Goal: Task Accomplishment & Management: Use online tool/utility

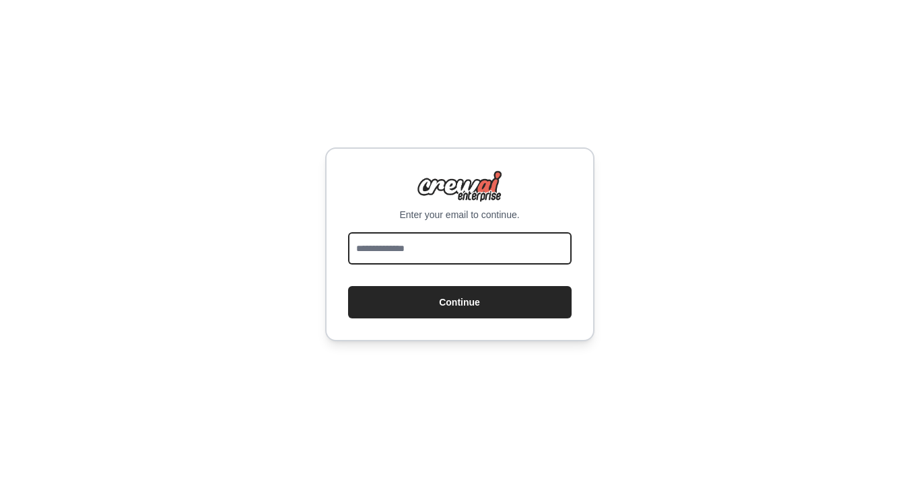
click at [490, 242] on input "email" at bounding box center [460, 248] width 224 height 32
type input "**********"
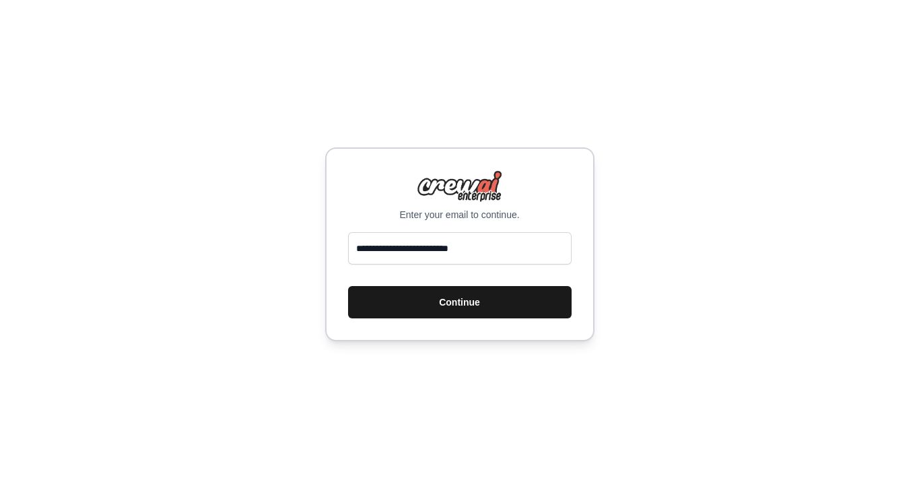
click at [490, 295] on button "Continue" at bounding box center [460, 302] width 224 height 32
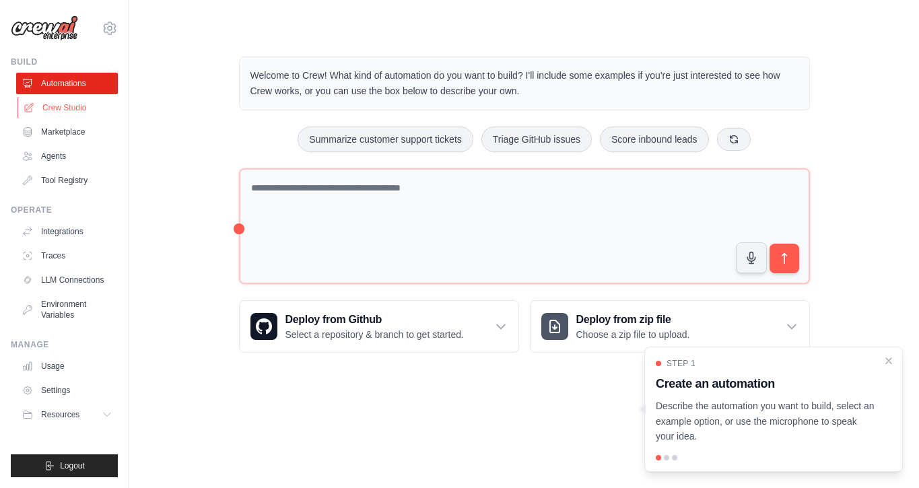
click at [69, 101] on link "Crew Studio" at bounding box center [69, 108] width 102 height 22
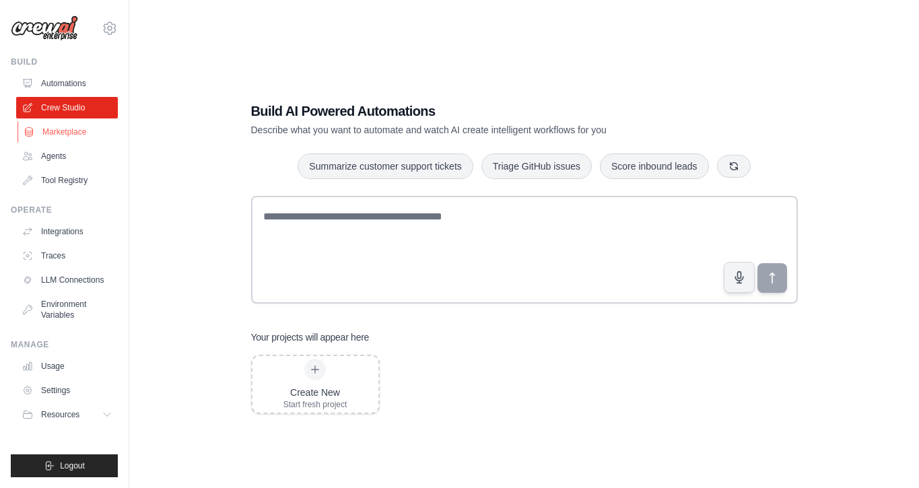
click at [71, 130] on link "Marketplace" at bounding box center [69, 132] width 102 height 22
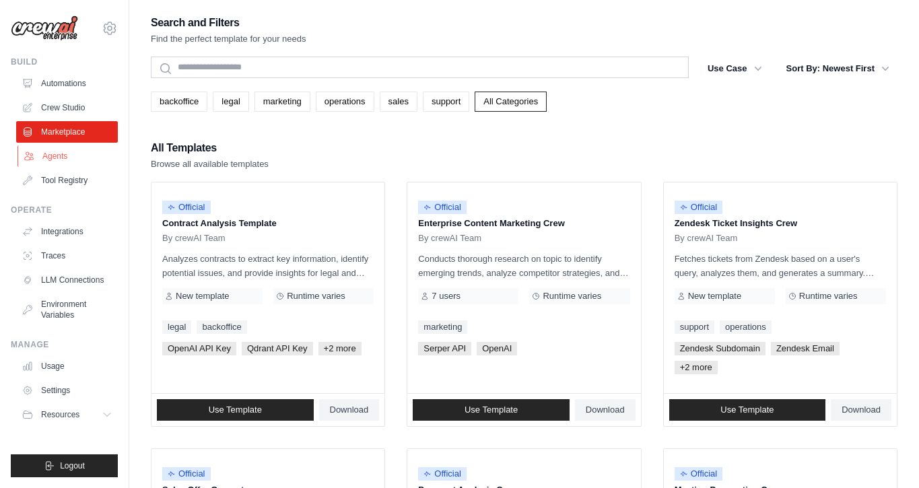
click at [65, 157] on link "Agents" at bounding box center [69, 156] width 102 height 22
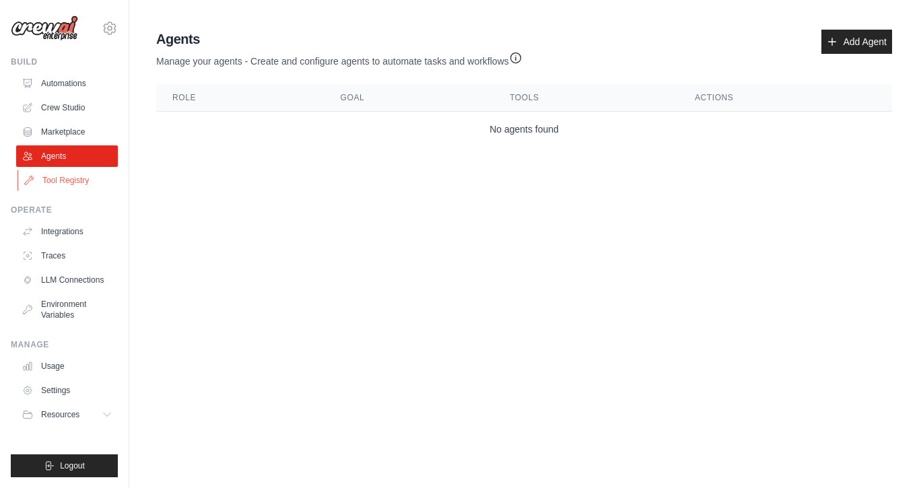
click at [63, 172] on link "Tool Registry" at bounding box center [69, 181] width 102 height 22
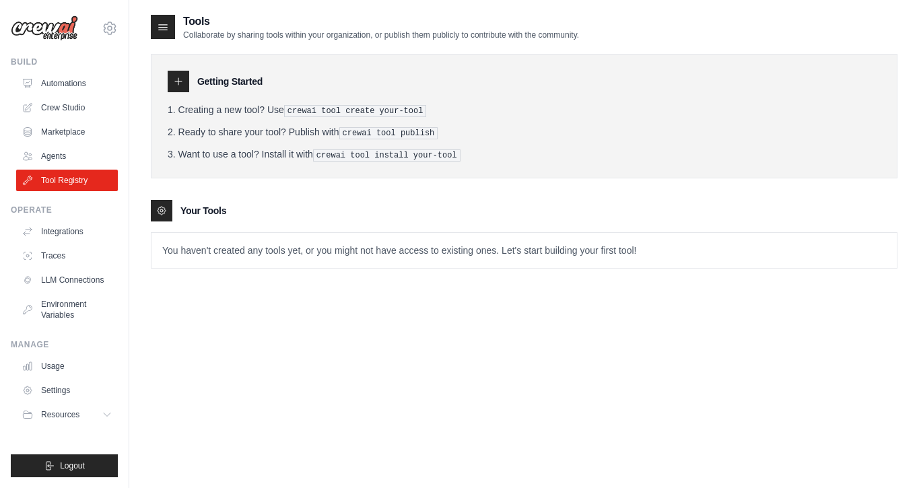
scroll to position [27, 0]
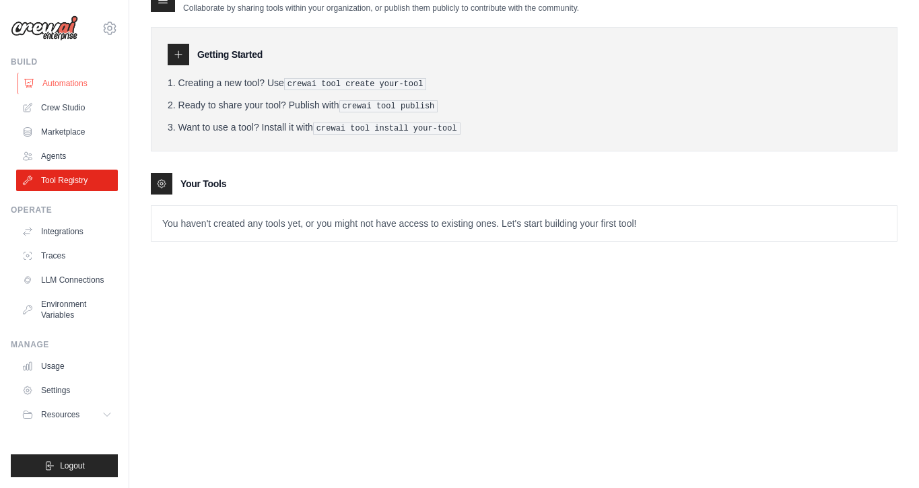
click at [55, 92] on link "Automations" at bounding box center [69, 84] width 102 height 22
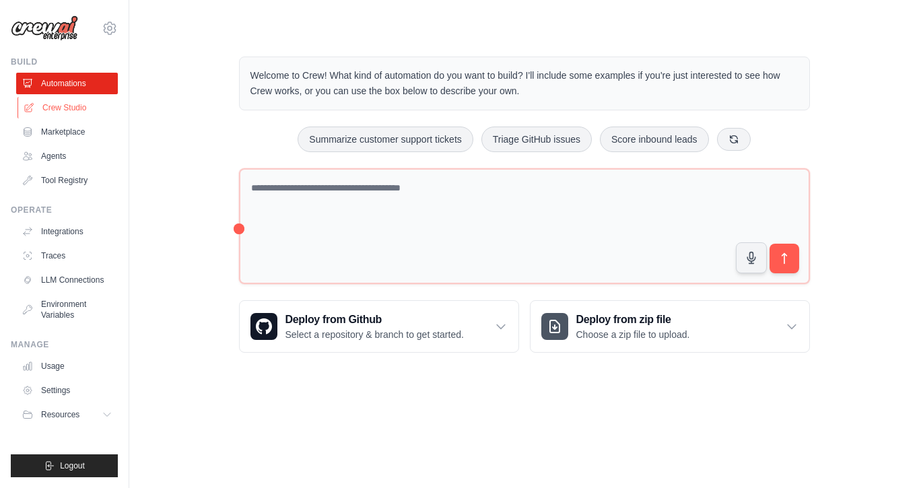
click at [59, 103] on link "Crew Studio" at bounding box center [69, 108] width 102 height 22
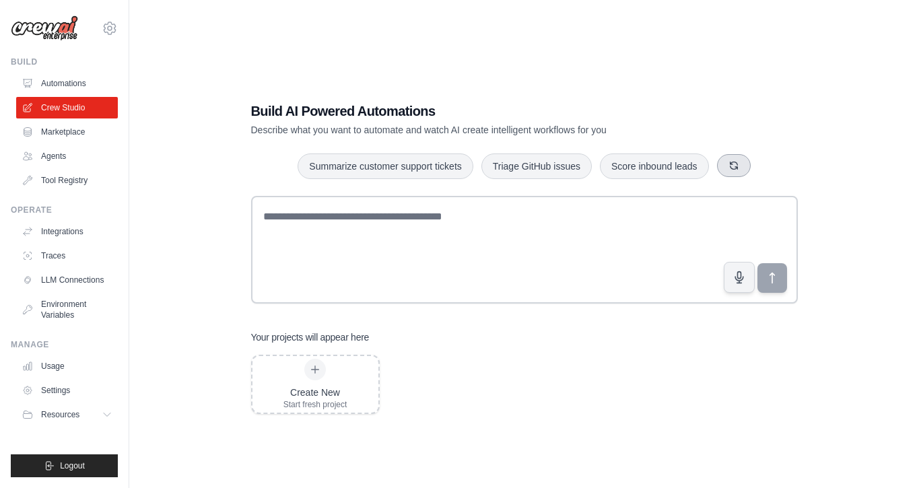
click at [738, 165] on icon "button" at bounding box center [734, 165] width 11 height 11
click at [755, 162] on icon "button" at bounding box center [755, 165] width 7 height 7
click at [342, 170] on button "Analyze customer feedback" at bounding box center [344, 166] width 139 height 26
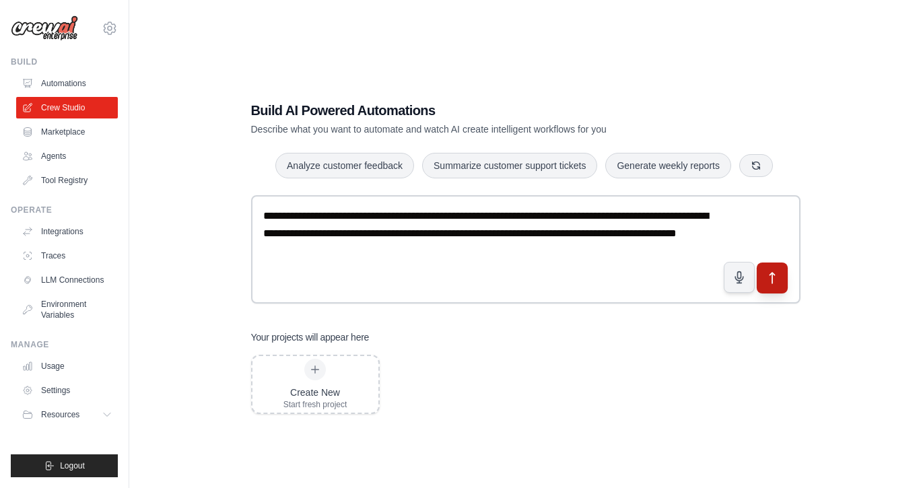
click at [769, 273] on icon "submit" at bounding box center [772, 278] width 14 height 14
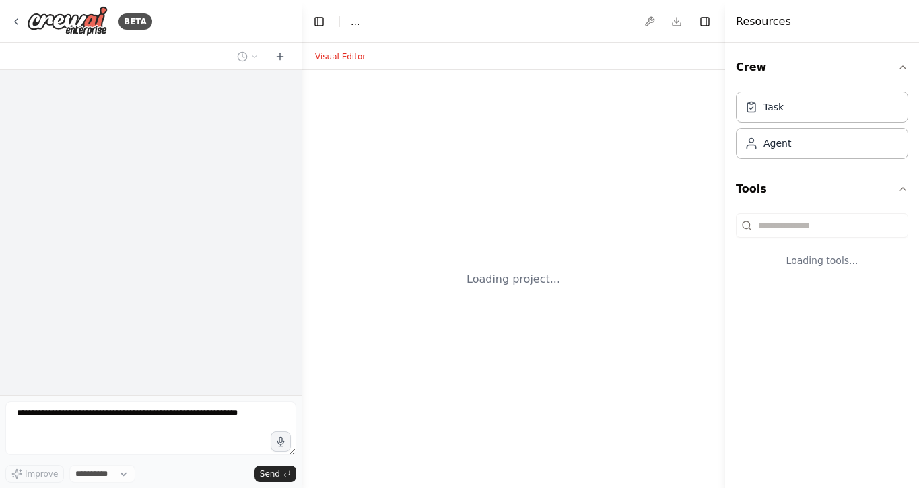
select select "****"
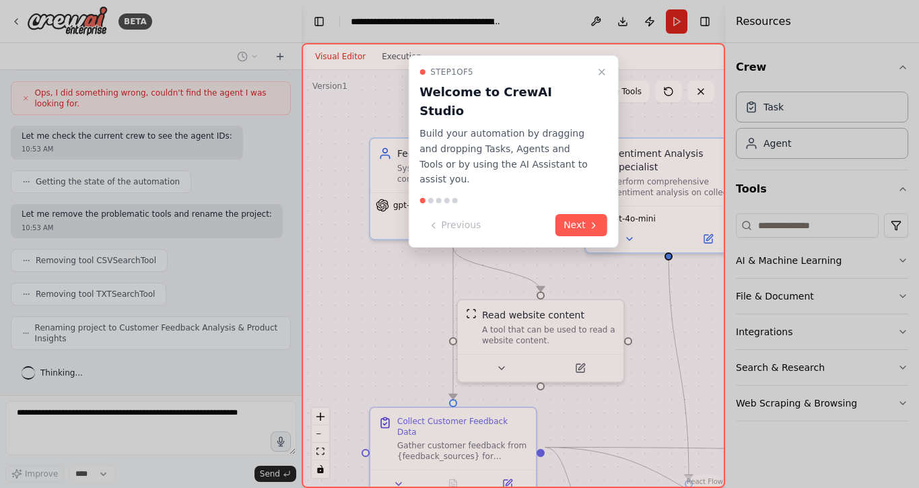
scroll to position [991, 0]
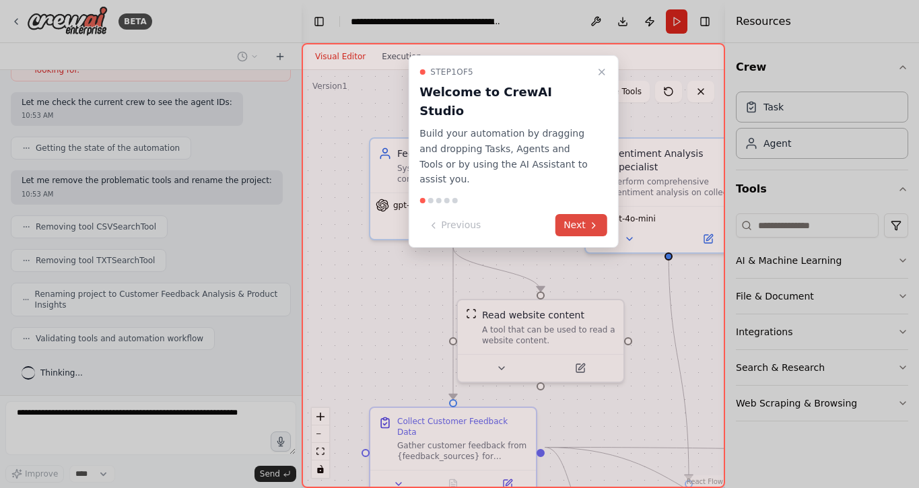
click at [583, 214] on button "Next" at bounding box center [582, 225] width 52 height 22
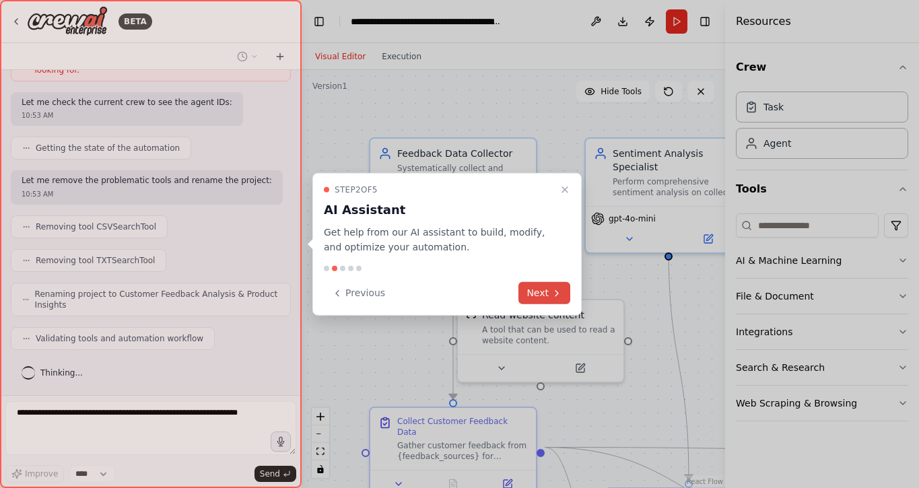
click at [552, 290] on icon at bounding box center [557, 293] width 11 height 11
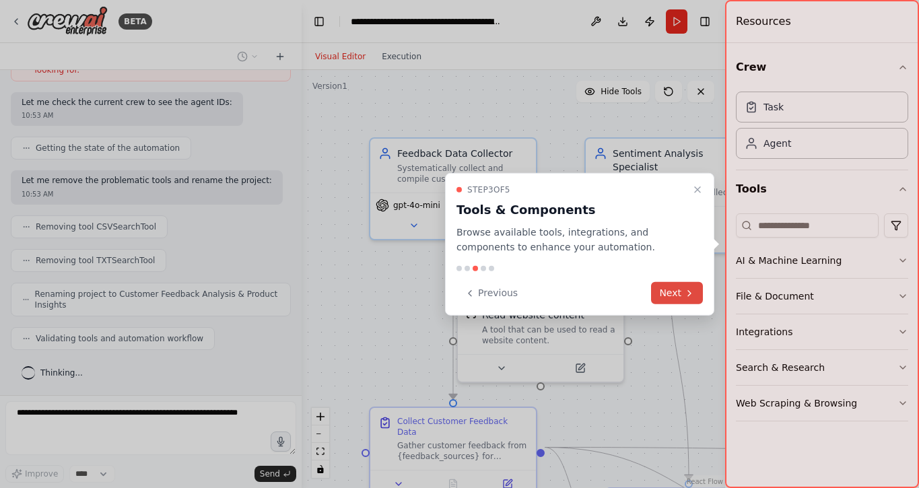
click at [699, 294] on button "Next" at bounding box center [677, 293] width 52 height 22
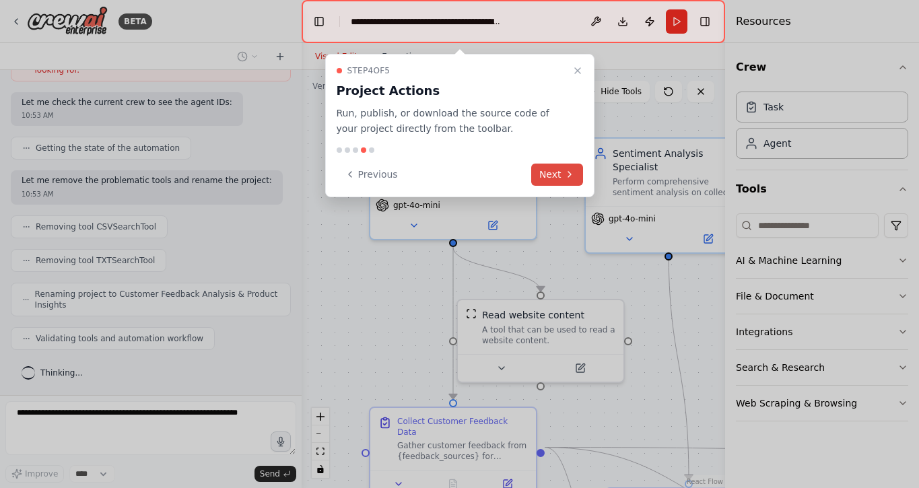
click at [558, 170] on button "Next" at bounding box center [557, 175] width 52 height 22
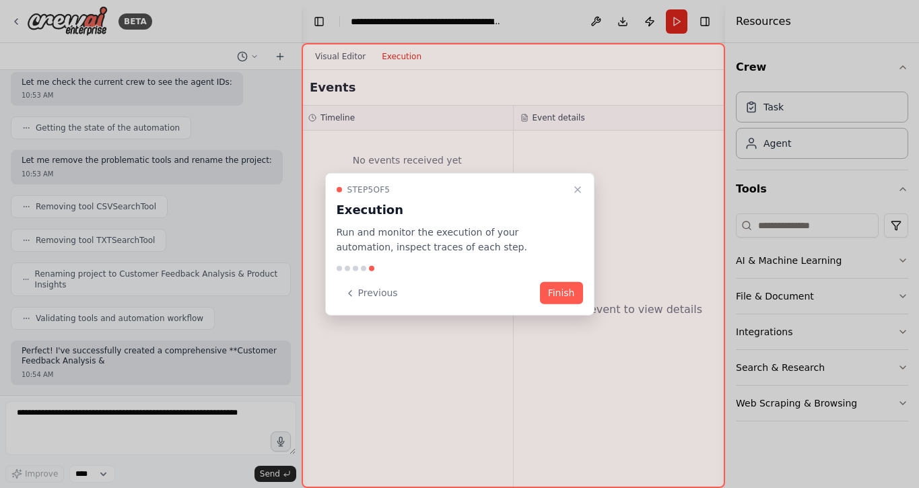
click at [568, 304] on div "Step 5 of 5 Execution Run and monitor the execution of your automation, inspect…" at bounding box center [459, 243] width 269 height 143
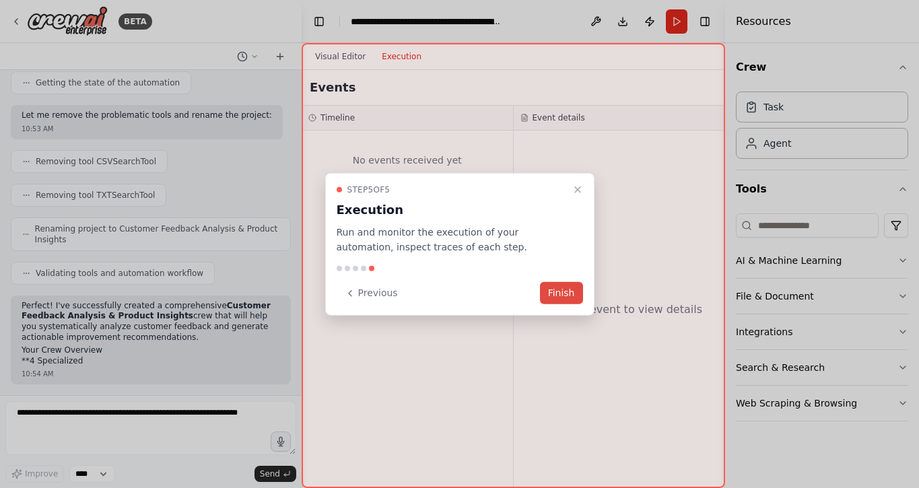
click at [568, 291] on button "Finish" at bounding box center [561, 293] width 43 height 22
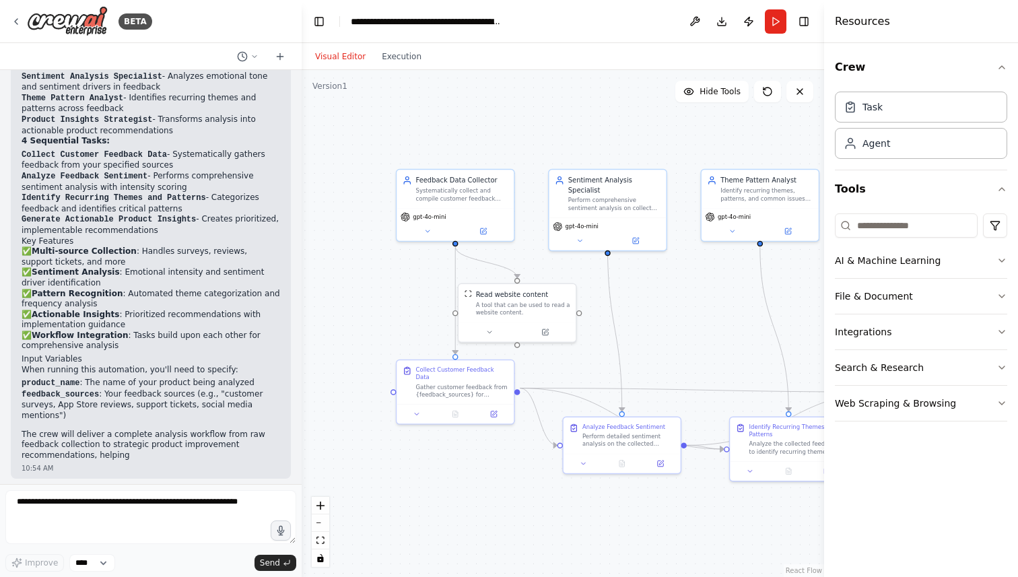
scroll to position [1388, 0]
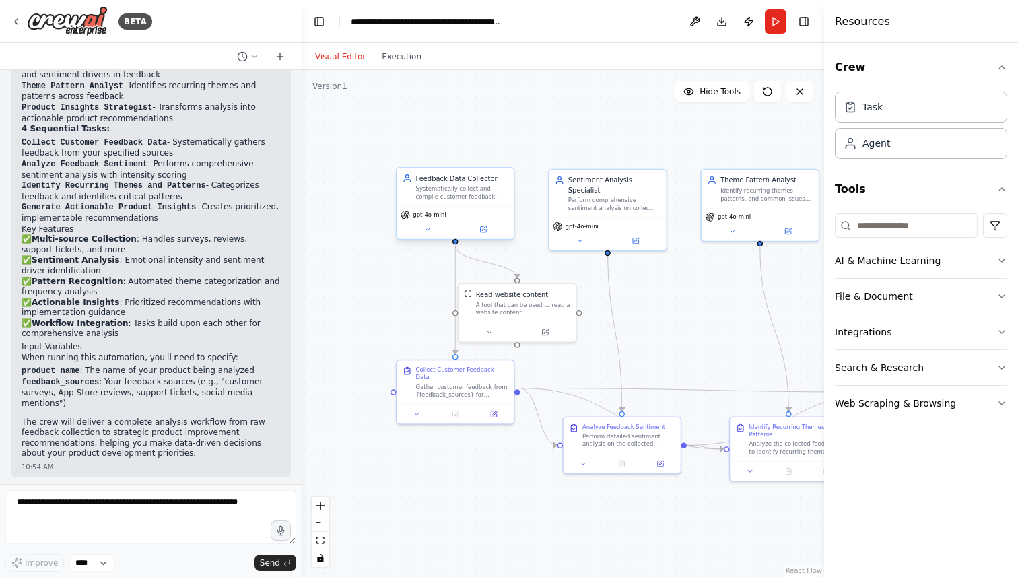
click at [440, 212] on span "gpt-4o-mini" at bounding box center [429, 214] width 33 height 7
click at [572, 199] on div "Perform comprehensive sentiment analysis on collected customer feedback for {pr…" at bounding box center [614, 202] width 92 height 15
click at [913, 105] on div "Task" at bounding box center [921, 106] width 172 height 31
click at [691, 143] on div "Task description" at bounding box center [709, 138] width 92 height 7
click at [690, 145] on div "New Task Task description" at bounding box center [703, 135] width 117 height 28
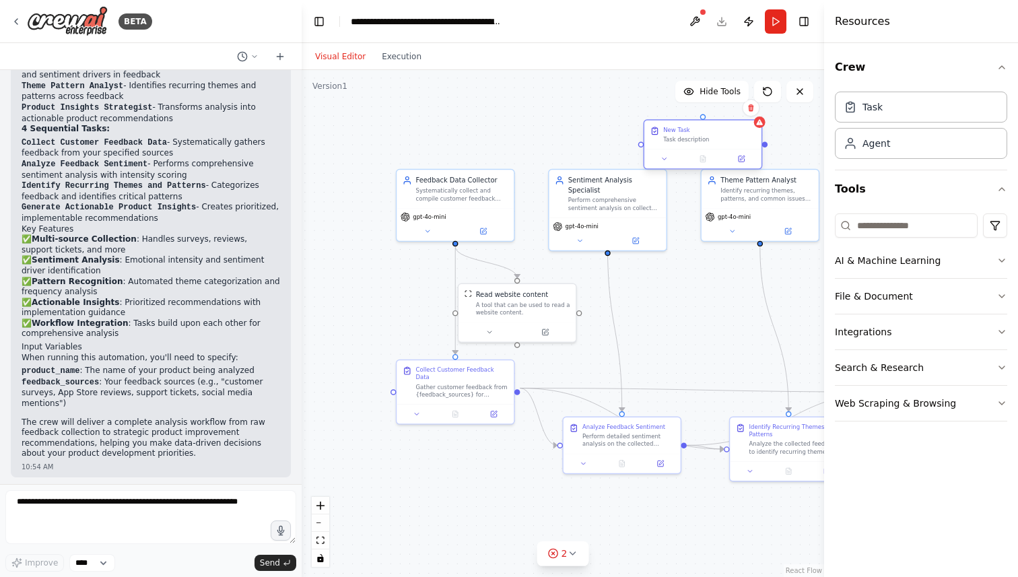
click at [690, 145] on div "New Task Task description" at bounding box center [703, 135] width 117 height 28
click at [746, 154] on button at bounding box center [741, 159] width 33 height 11
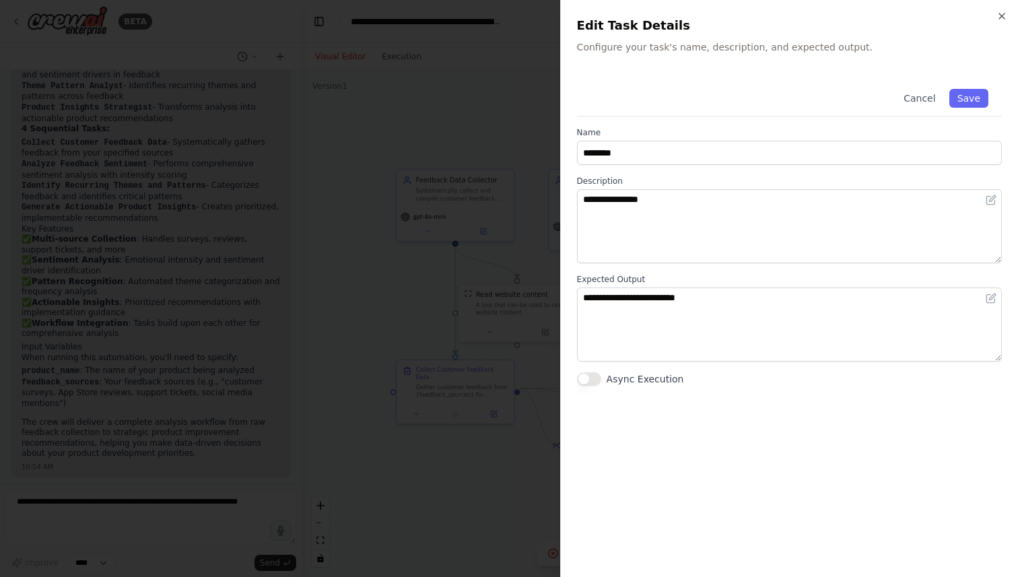
click at [919, 17] on h2 "Edit Task Details" at bounding box center [789, 25] width 425 height 19
click at [919, 13] on icon "button" at bounding box center [1002, 15] width 5 height 5
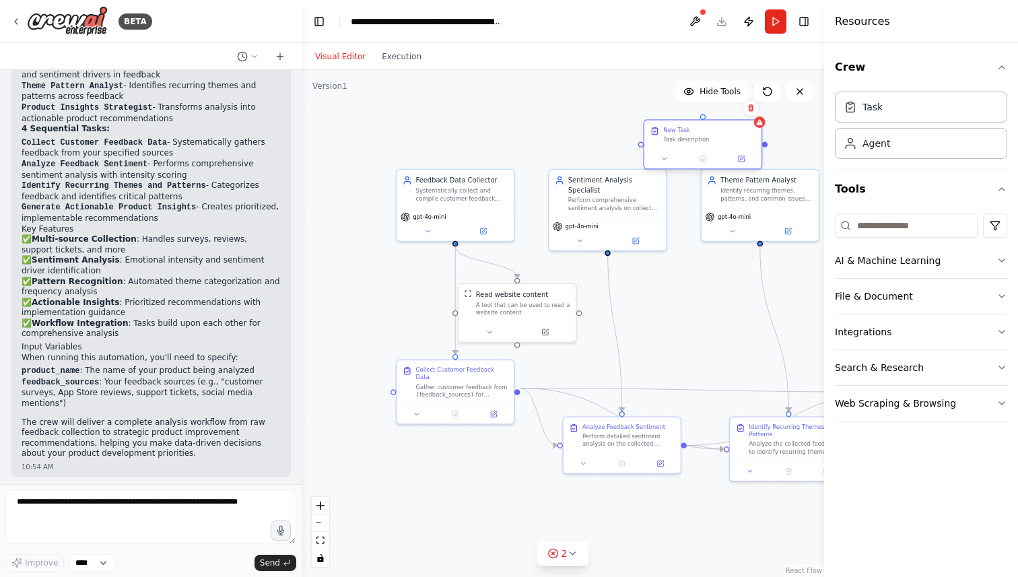
click at [680, 141] on div "Task description" at bounding box center [709, 138] width 92 height 7
drag, startPoint x: 690, startPoint y: 145, endPoint x: 603, endPoint y: 99, distance: 98.5
click at [603, 99] on div "New Task Task description" at bounding box center [617, 87] width 117 height 28
click at [625, 123] on div ".deletable-edge-delete-btn { width: 20px; height: 20px; border: 0px solid #ffff…" at bounding box center [563, 323] width 523 height 507
drag, startPoint x: 625, startPoint y: 90, endPoint x: 619, endPoint y: 117, distance: 27.0
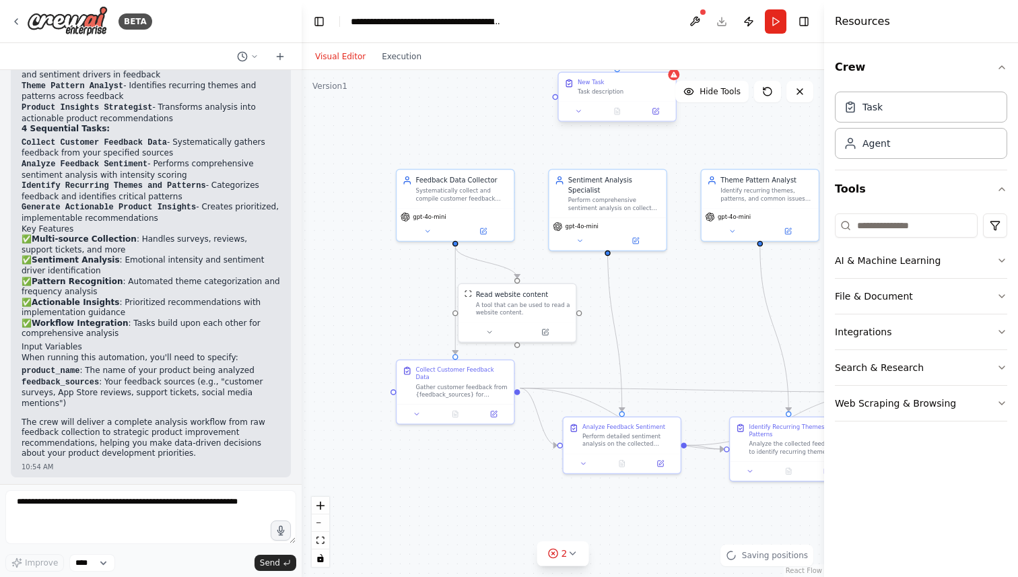
click at [619, 96] on div "Task description" at bounding box center [624, 91] width 92 height 7
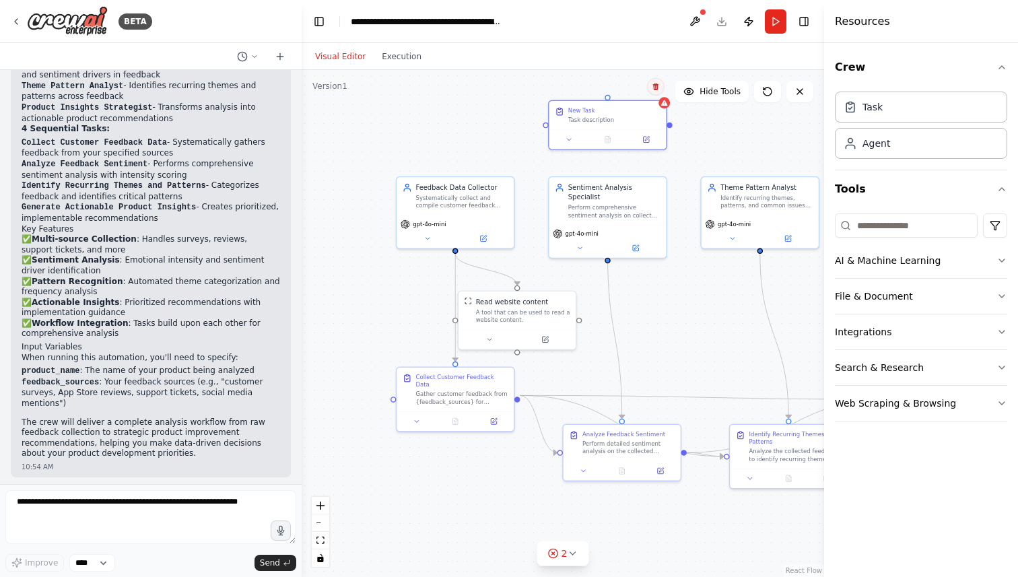
click at [654, 86] on icon at bounding box center [655, 86] width 5 height 7
click at [618, 88] on button "Confirm" at bounding box center [618, 87] width 48 height 16
click at [695, 168] on div "gpt-4o-mini" at bounding box center [703, 184] width 117 height 33
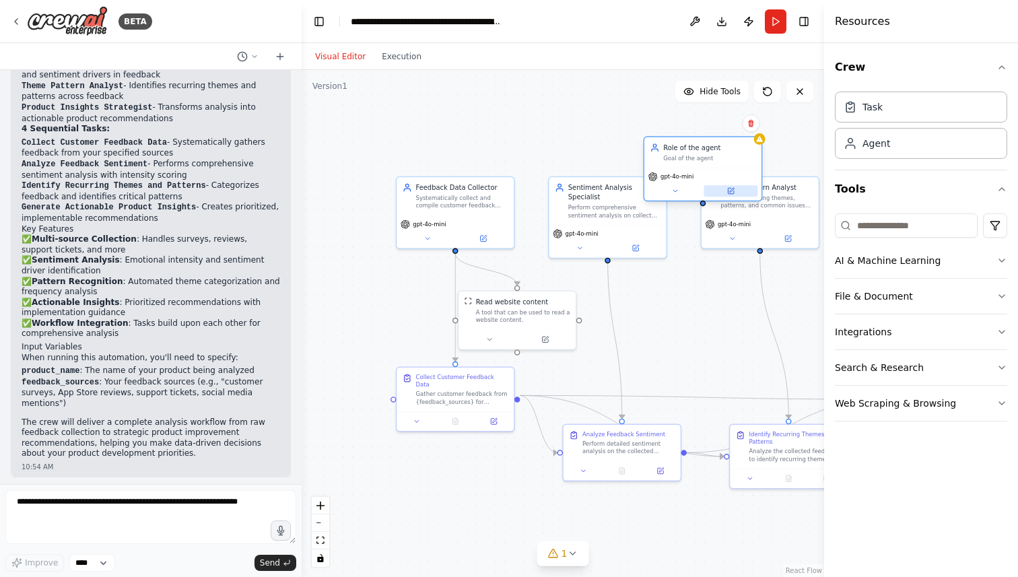
click at [732, 194] on icon at bounding box center [730, 190] width 7 height 7
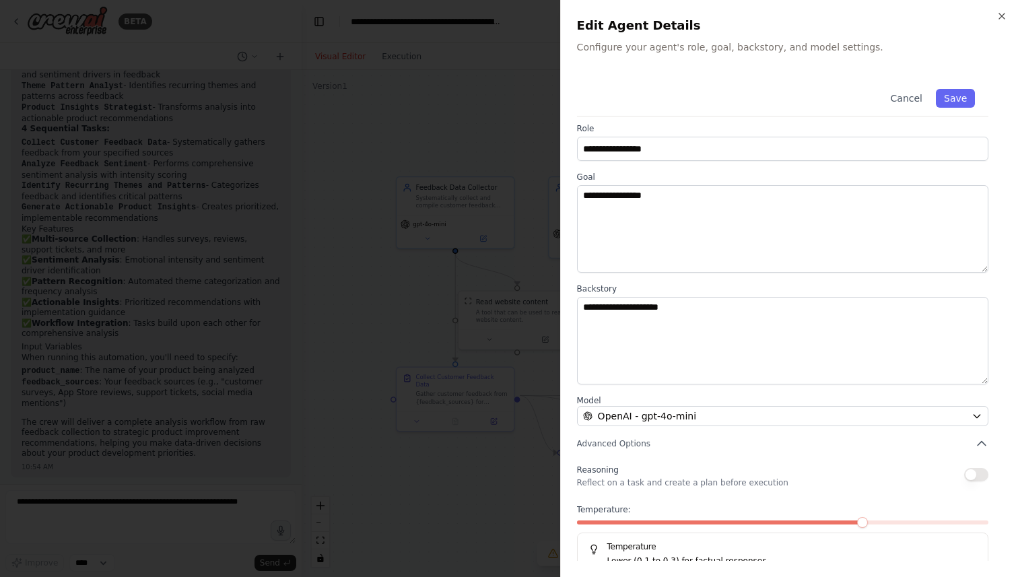
scroll to position [0, 0]
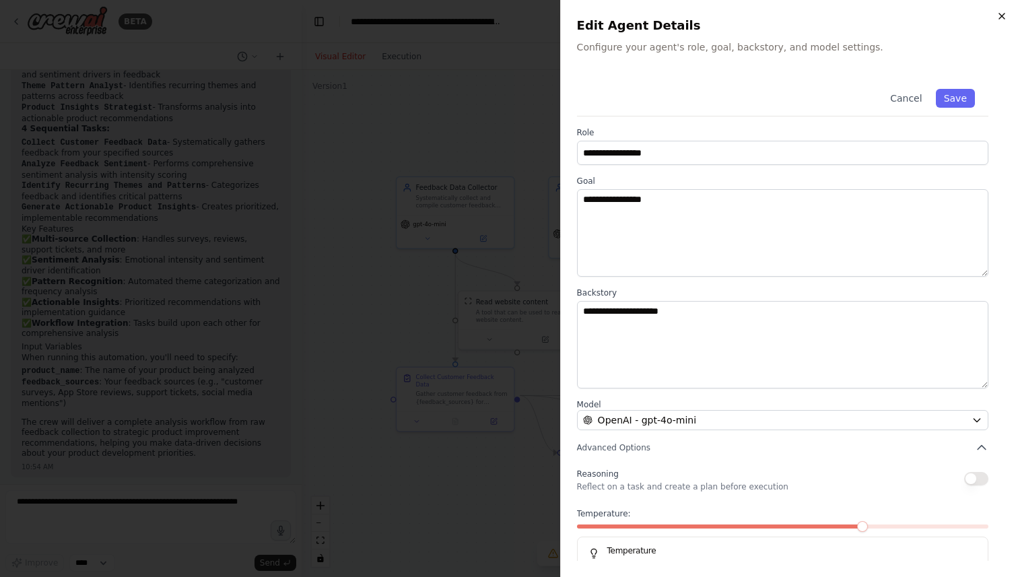
click at [919, 13] on icon "button" at bounding box center [1002, 16] width 11 height 11
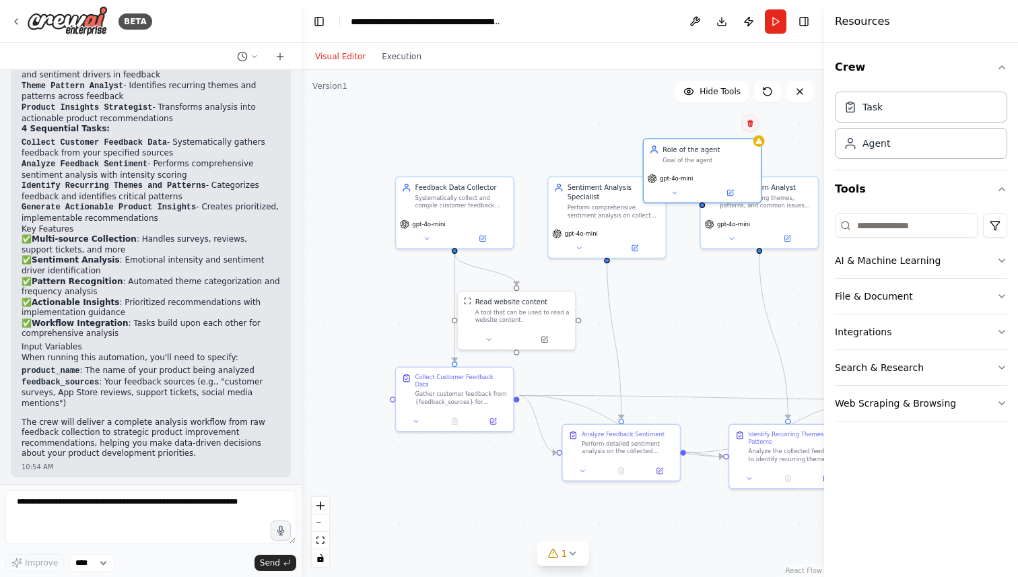
click at [754, 127] on button at bounding box center [751, 123] width 18 height 18
click at [752, 123] on icon at bounding box center [750, 123] width 5 height 7
click at [700, 127] on button "Confirm" at bounding box center [712, 123] width 48 height 16
click at [852, 253] on button "AI & Machine Learning" at bounding box center [921, 260] width 172 height 35
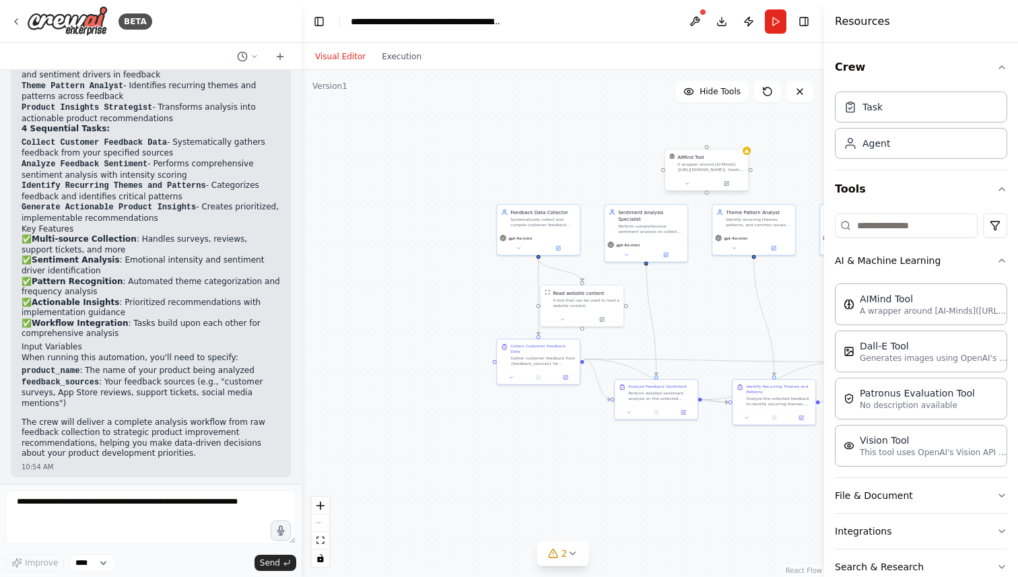
click at [708, 162] on div "A wrapper around [AI-Minds](https://mindsdb.com/minds). Useful for when you nee…" at bounding box center [711, 167] width 67 height 11
click at [729, 187] on button at bounding box center [727, 184] width 38 height 8
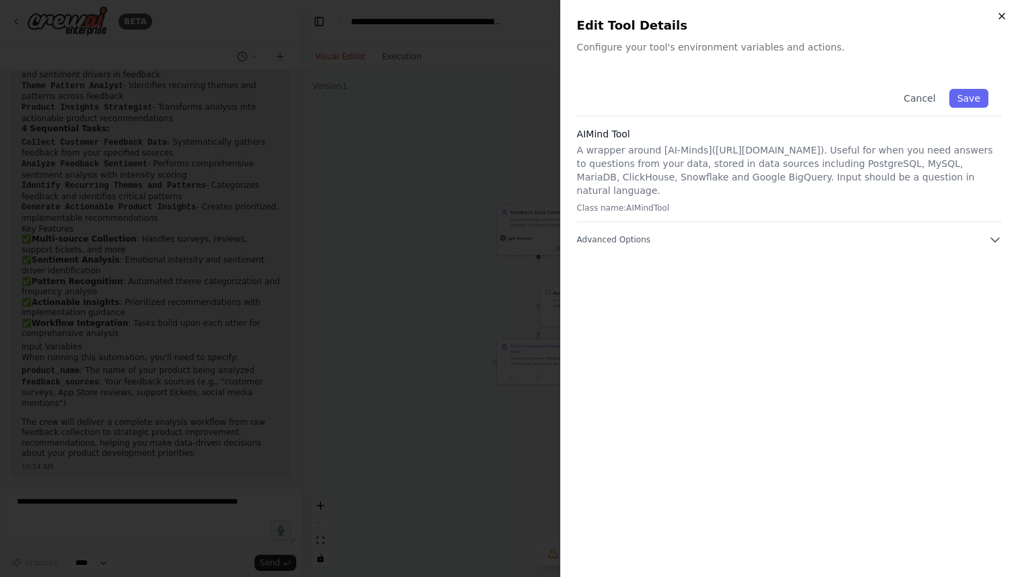
click at [919, 17] on icon "button" at bounding box center [1002, 16] width 11 height 11
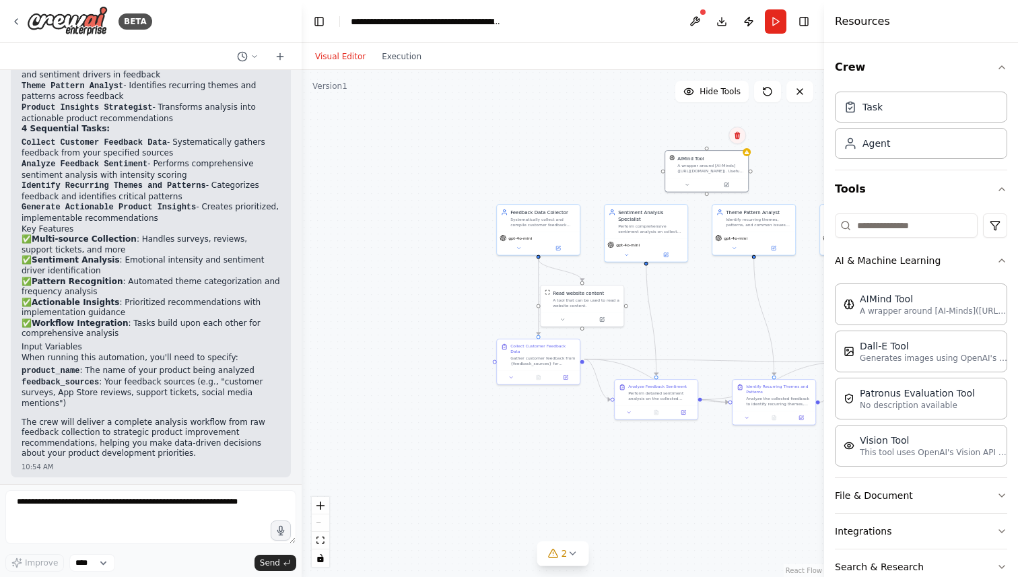
click at [742, 134] on button at bounding box center [738, 136] width 18 height 18
click at [710, 134] on button "Confirm" at bounding box center [700, 135] width 48 height 16
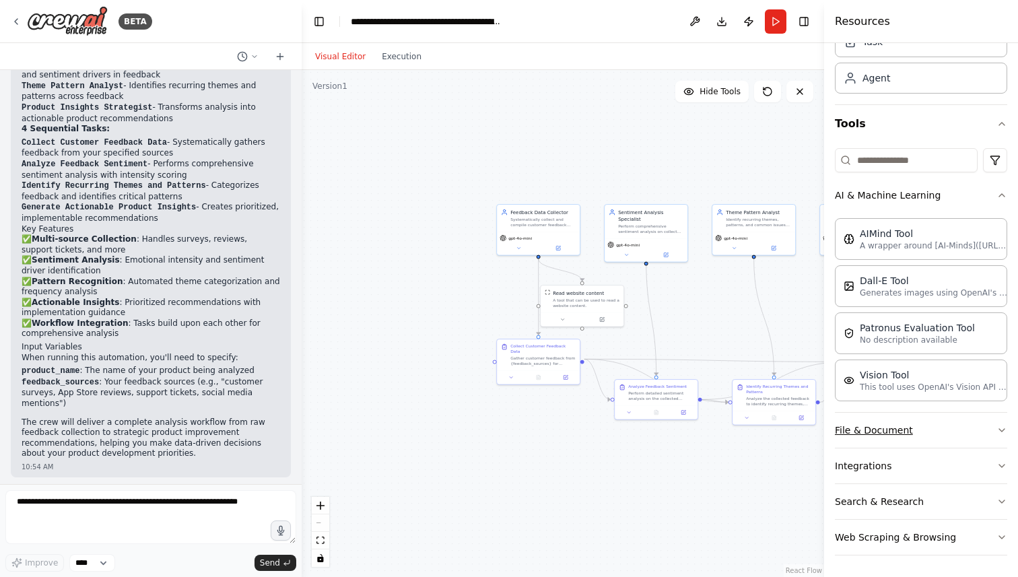
click at [903, 433] on button "File & Document" at bounding box center [921, 430] width 172 height 35
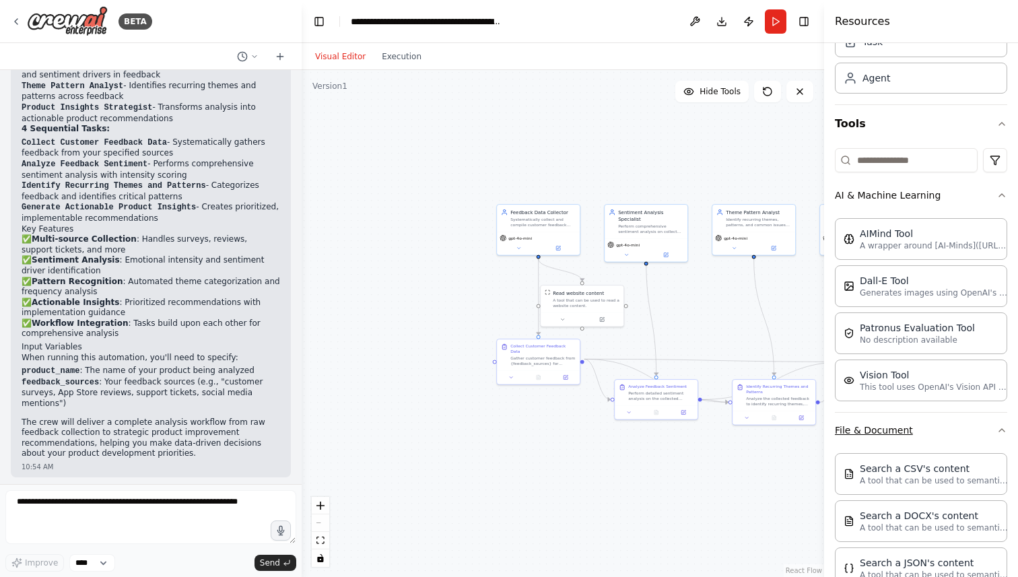
scroll to position [98, 0]
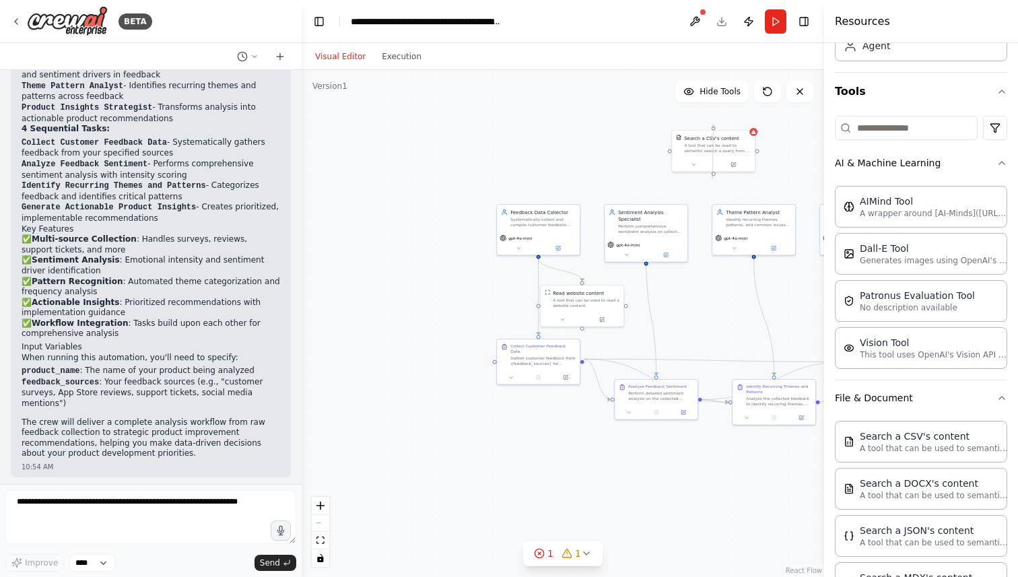
click at [713, 174] on div at bounding box center [714, 174] width 4 height 4
click at [747, 119] on icon at bounding box center [744, 115] width 8 height 8
click at [710, 117] on button "Confirm" at bounding box center [706, 115] width 48 height 16
click at [393, 52] on button "Execution" at bounding box center [402, 56] width 56 height 16
click at [353, 58] on button "Visual Editor" at bounding box center [340, 56] width 67 height 16
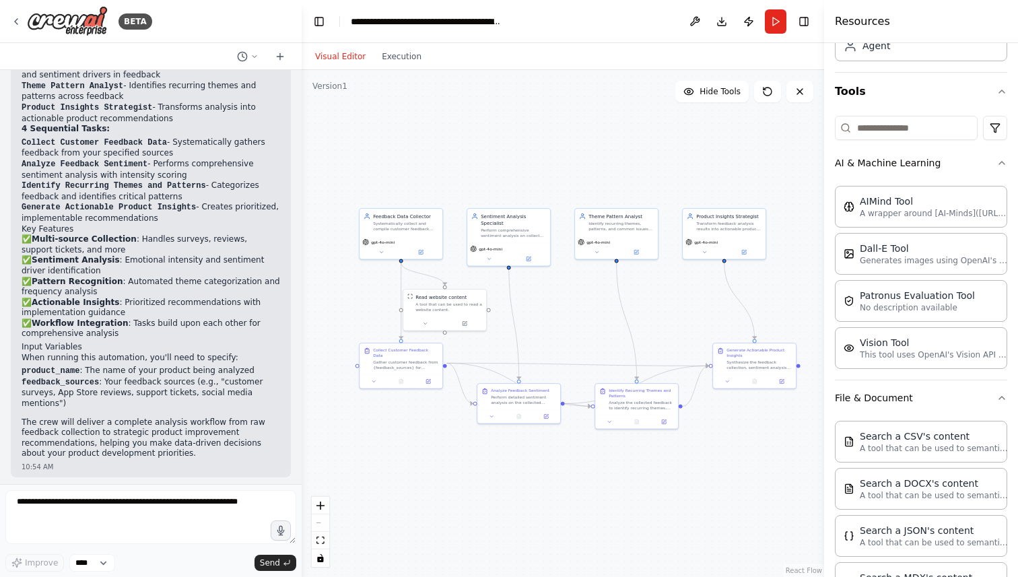
drag, startPoint x: 488, startPoint y: 152, endPoint x: 350, endPoint y: 156, distance: 137.5
click at [350, 156] on div ".deletable-edge-delete-btn { width: 20px; height: 20px; border: 0px solid #ffff…" at bounding box center [563, 323] width 523 height 507
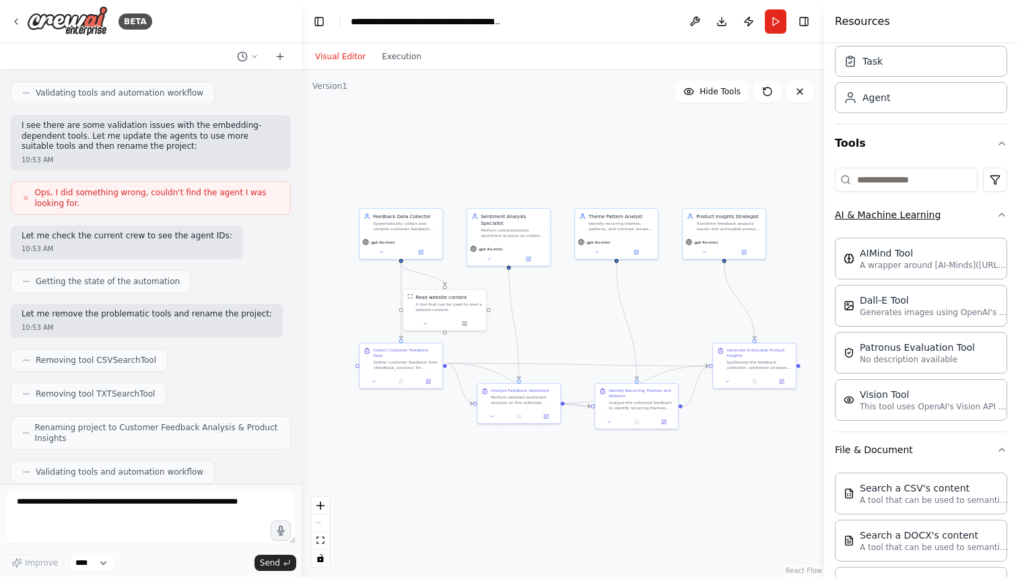
scroll to position [0, 0]
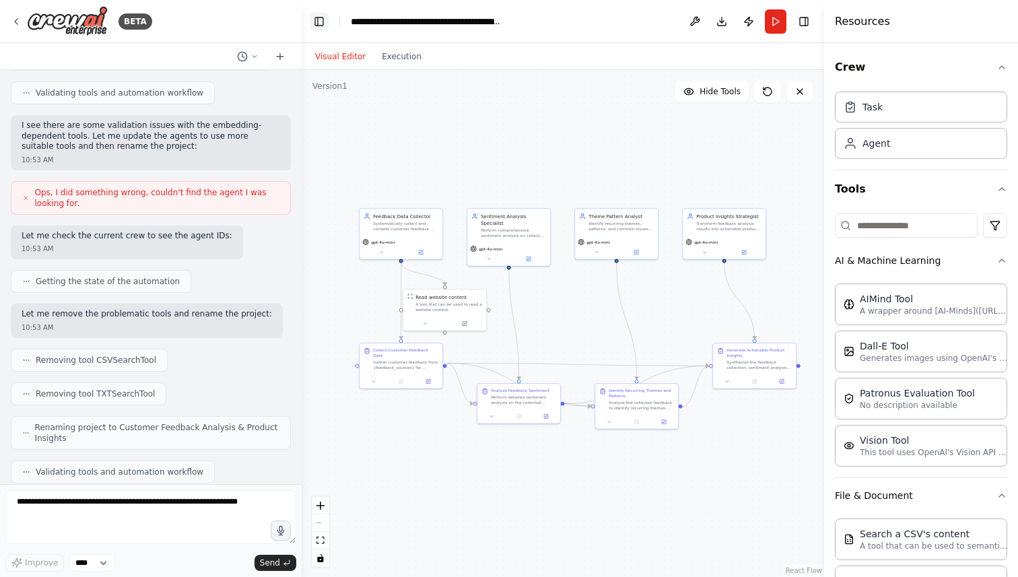
click at [310, 18] on button "Toggle Left Sidebar" at bounding box center [319, 21] width 19 height 19
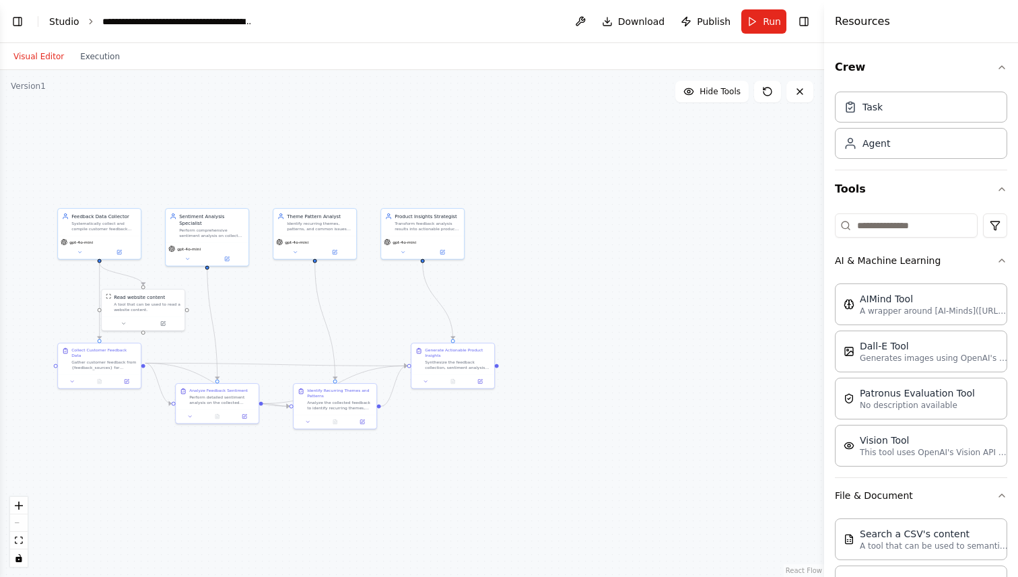
click at [57, 20] on link "Studio" at bounding box center [64, 21] width 30 height 11
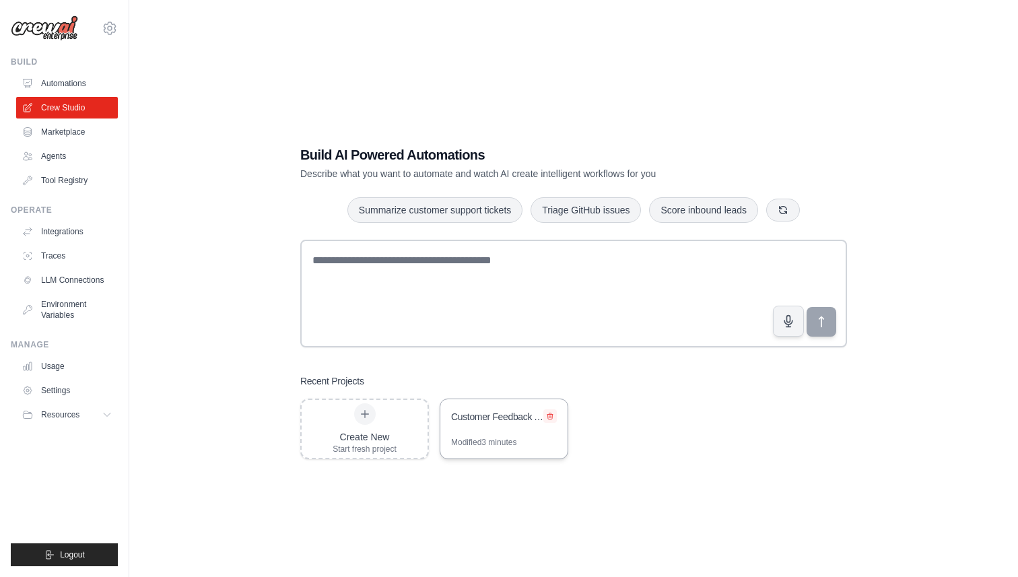
click at [551, 417] on icon at bounding box center [550, 416] width 5 height 6
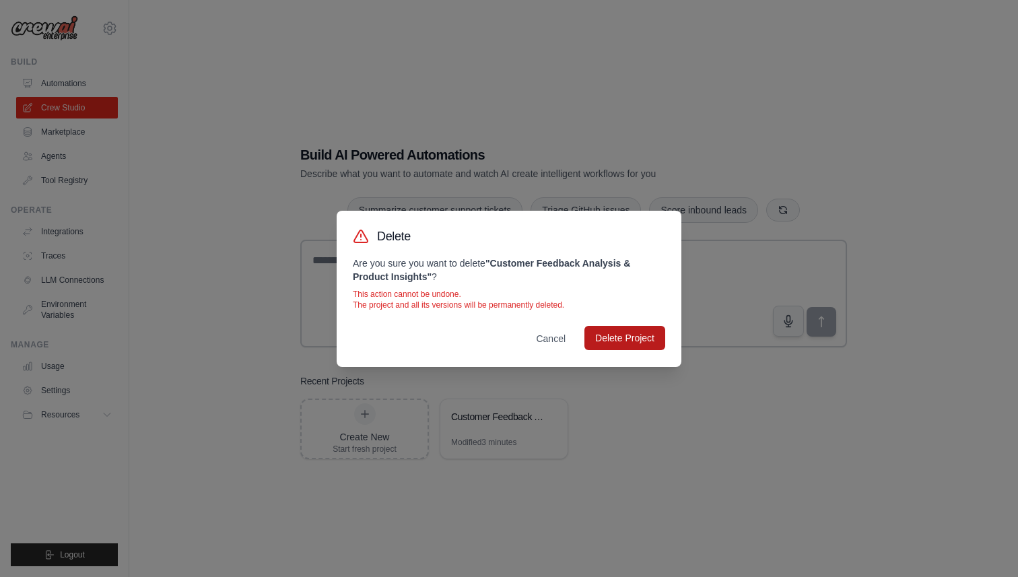
click at [622, 333] on button "Delete Project" at bounding box center [625, 338] width 81 height 24
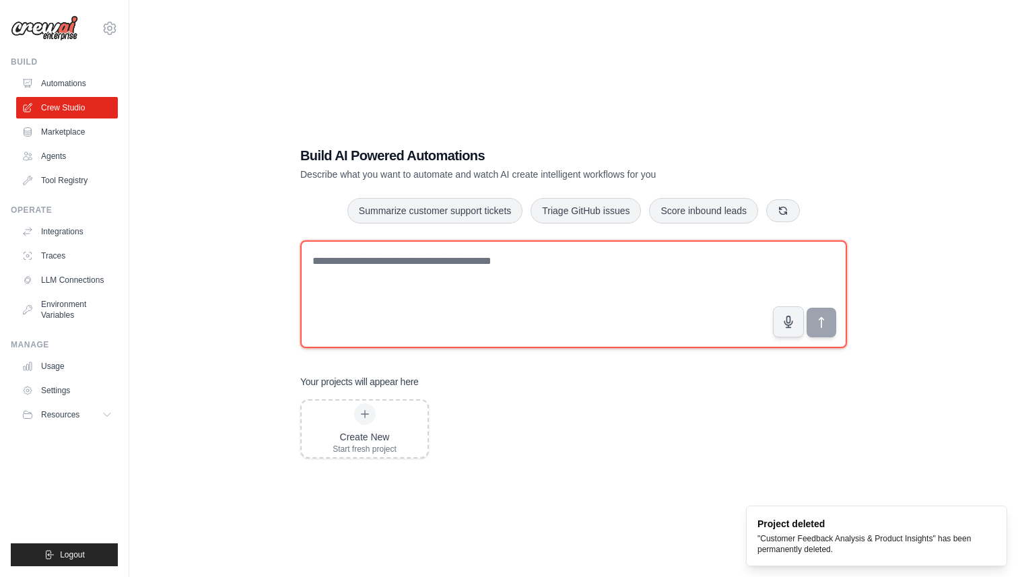
click at [588, 287] on textarea at bounding box center [573, 294] width 547 height 108
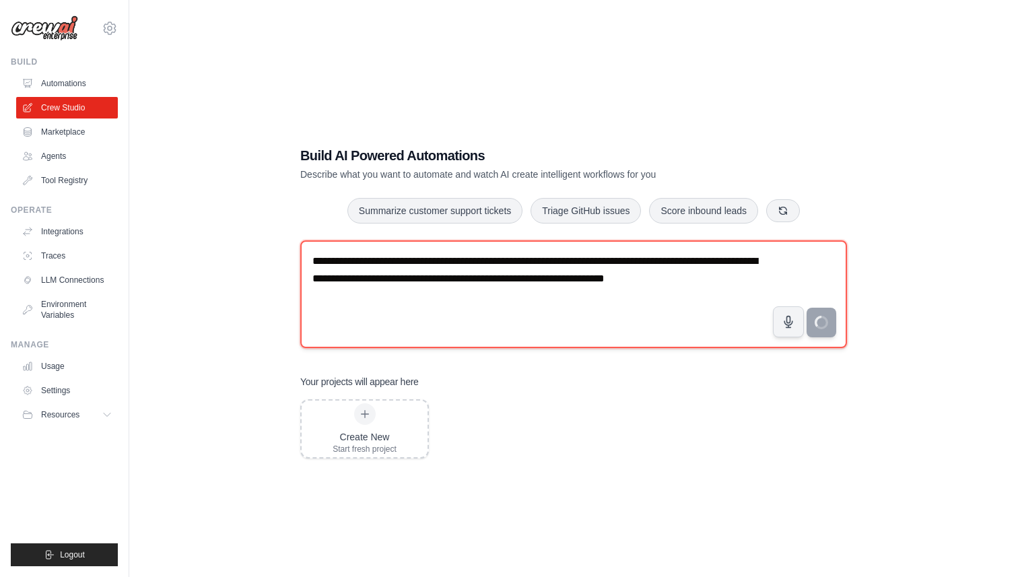
type textarea "**********"
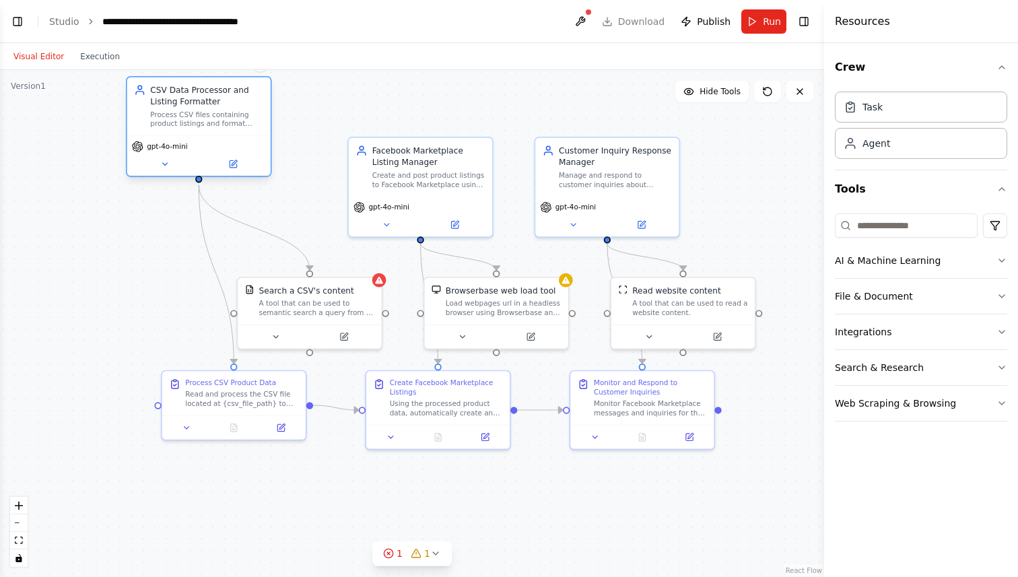
scroll to position [1009, 0]
drag, startPoint x: 236, startPoint y: 167, endPoint x: 201, endPoint y: 109, distance: 68.0
click at [201, 109] on div "CSV Data Processor and Listing Formatter Process CSV files containing product l…" at bounding box center [206, 106] width 113 height 44
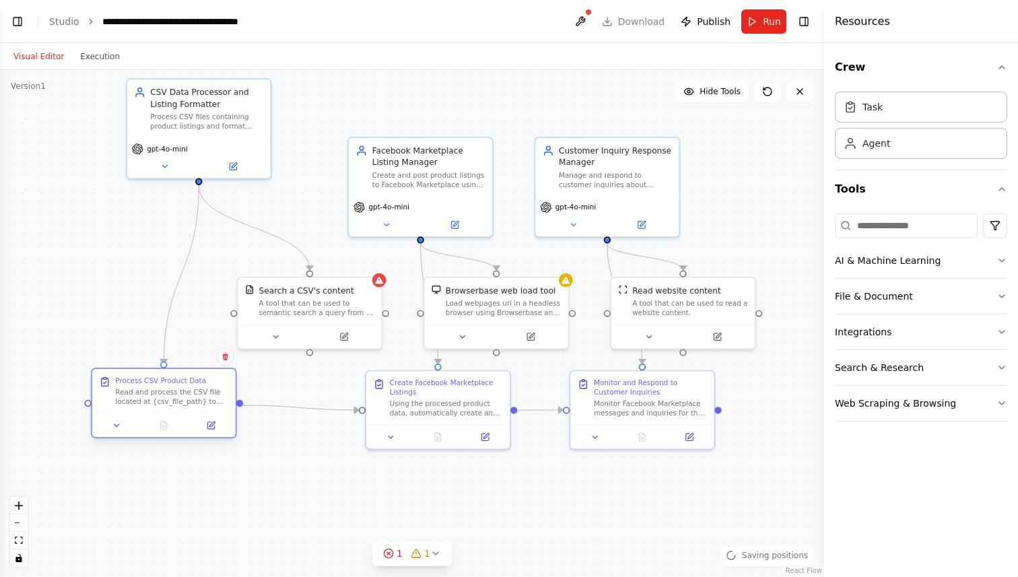
drag, startPoint x: 208, startPoint y: 416, endPoint x: 140, endPoint y: 416, distance: 68.0
click at [140, 416] on div at bounding box center [163, 426] width 143 height 24
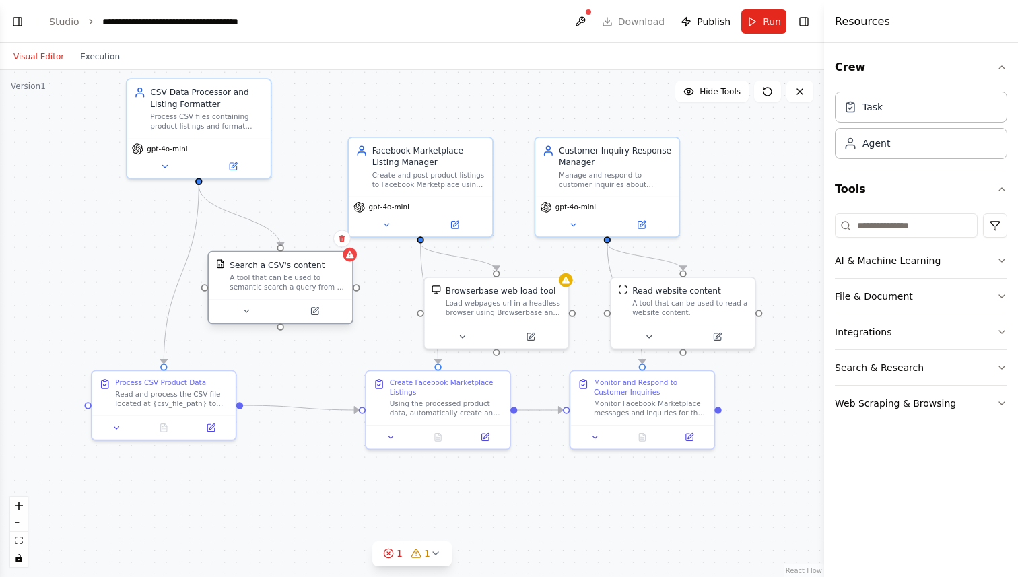
drag, startPoint x: 352, startPoint y: 313, endPoint x: 319, endPoint y: 294, distance: 38.0
click at [319, 294] on div "Search a CSV's content A tool that can be used to semantic search a query from …" at bounding box center [280, 276] width 143 height 46
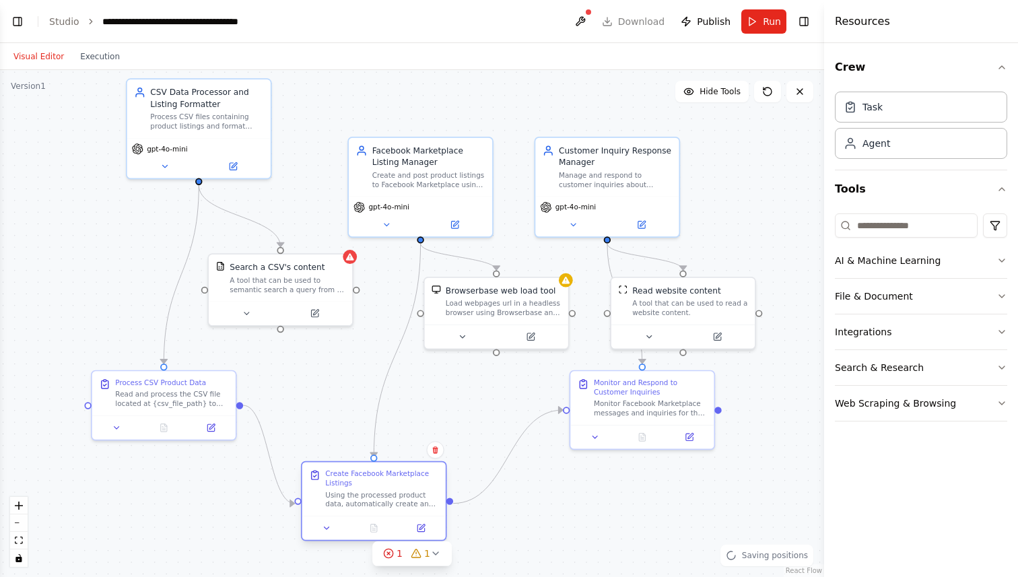
drag, startPoint x: 430, startPoint y: 401, endPoint x: 378, endPoint y: 476, distance: 91.5
click at [378, 476] on div "Create Facebook Marketplace Listings" at bounding box center [381, 478] width 113 height 19
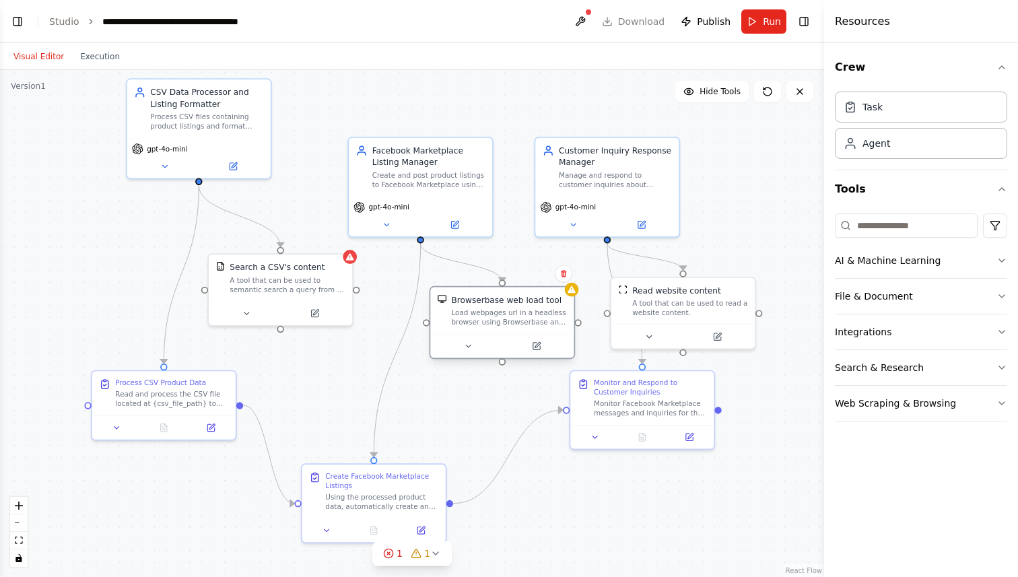
drag, startPoint x: 488, startPoint y: 300, endPoint x: 498, endPoint y: 329, distance: 30.0
click at [498, 327] on div "Load webpages url in a headless browser using Browserbase and return the conten…" at bounding box center [510, 317] width 116 height 19
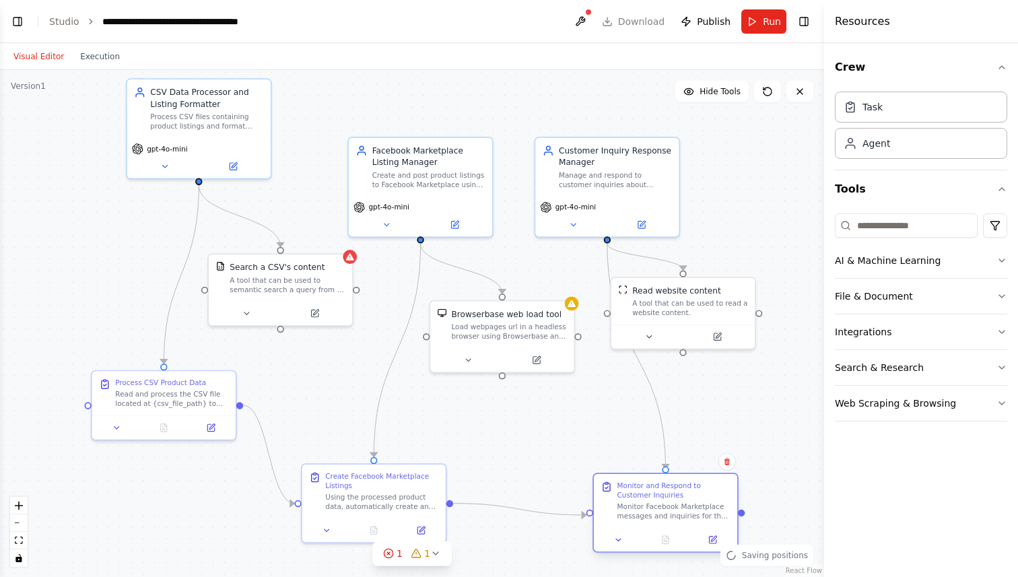
drag, startPoint x: 616, startPoint y: 386, endPoint x: 643, endPoint y: 487, distance: 104.7
click at [643, 487] on div "Monitor and Respond to Customer Inquiries" at bounding box center [674, 490] width 113 height 19
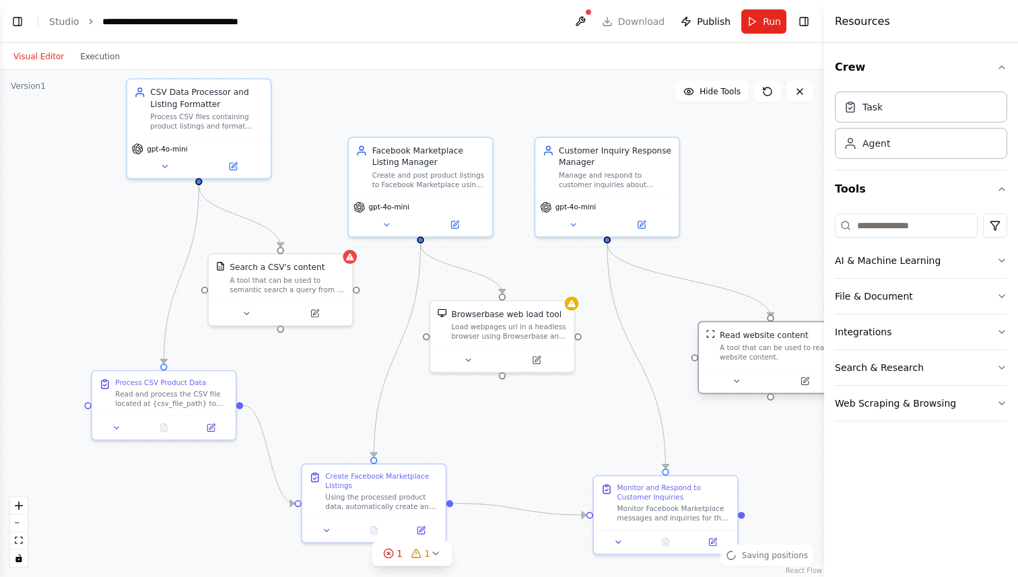
drag, startPoint x: 679, startPoint y: 281, endPoint x: 766, endPoint y: 333, distance: 101.8
click at [766, 333] on div "Read website content A tool that can be used to read a website content." at bounding box center [770, 346] width 143 height 46
drag, startPoint x: 492, startPoint y: 321, endPoint x: 503, endPoint y: 351, distance: 31.5
click at [503, 339] on div "Browserbase web load tool Load webpages url in a headless browser using Browser…" at bounding box center [510, 322] width 116 height 33
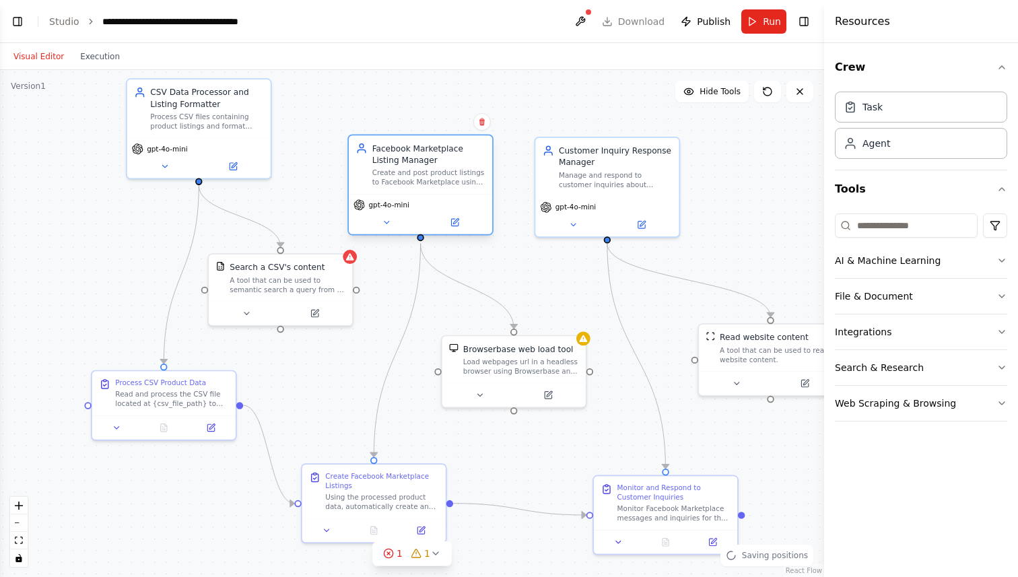
drag, startPoint x: 426, startPoint y: 203, endPoint x: 456, endPoint y: 214, distance: 31.9
click at [456, 211] on div "gpt-4o-mini" at bounding box center [421, 204] width 134 height 11
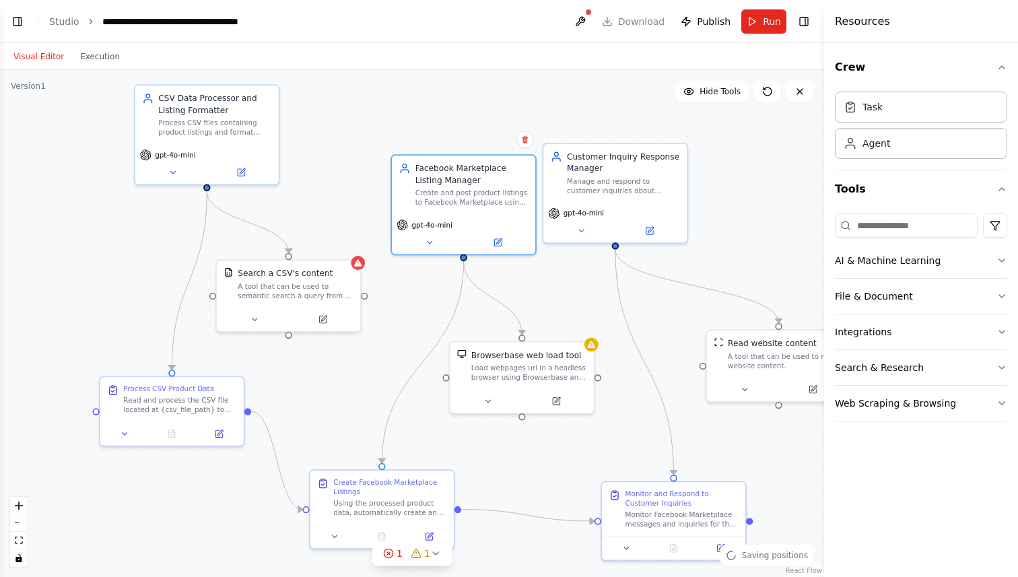
drag, startPoint x: 304, startPoint y: 178, endPoint x: 328, endPoint y: 199, distance: 31.9
click at [328, 199] on div ".deletable-edge-delete-btn { width: 20px; height: 20px; border: 0px solid #ffff…" at bounding box center [412, 323] width 824 height 507
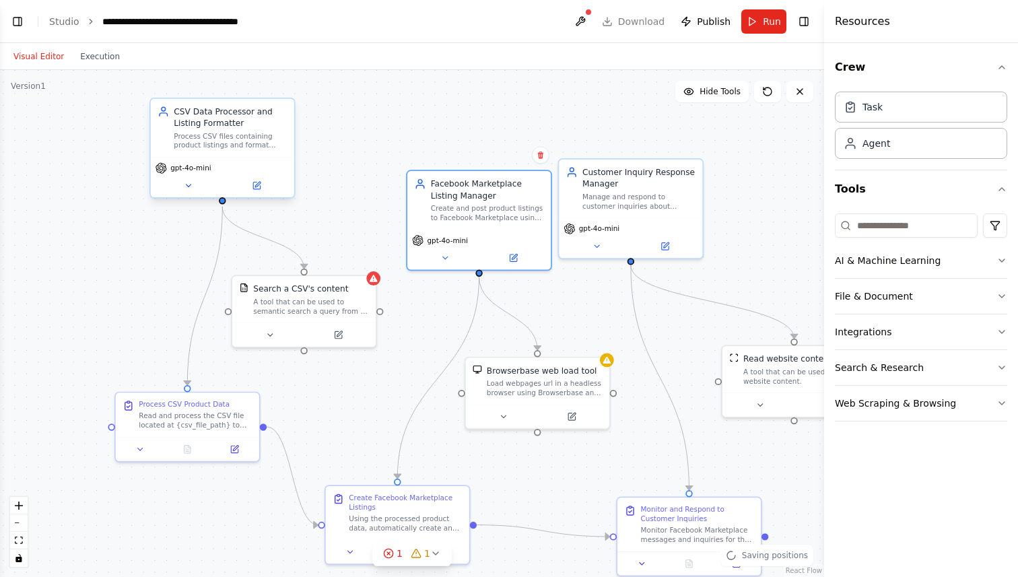
click at [207, 125] on div "CSV Data Processor and Listing Formatter" at bounding box center [230, 118] width 113 height 24
click at [248, 187] on button at bounding box center [257, 185] width 66 height 14
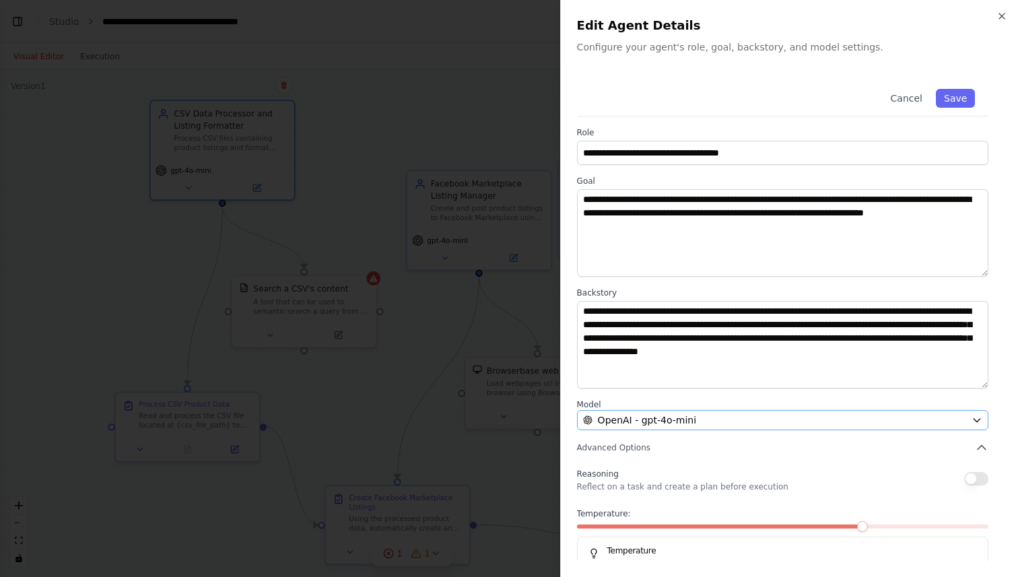
scroll to position [33, 0]
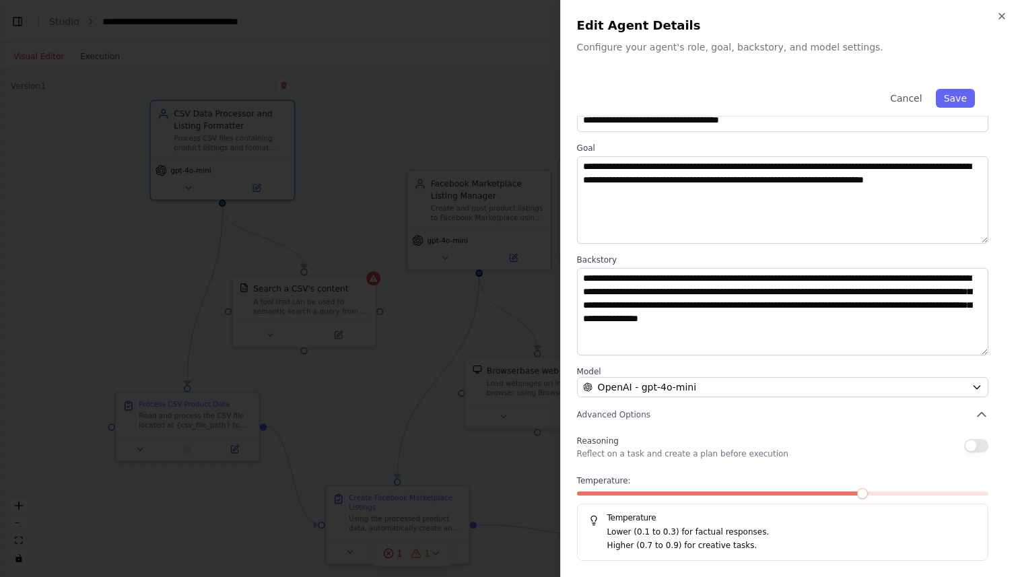
click at [359, 166] on div at bounding box center [509, 288] width 1018 height 577
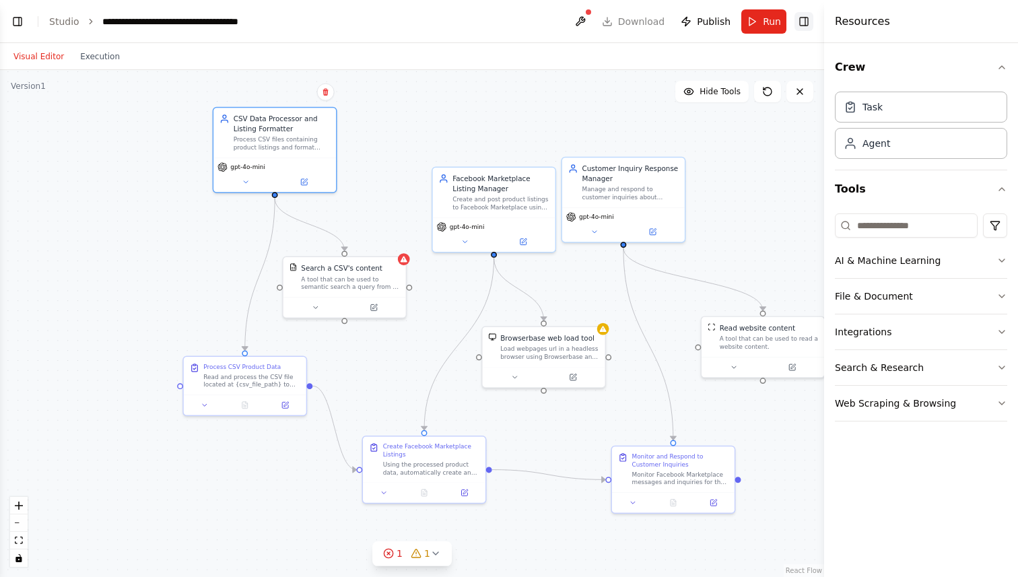
click at [803, 19] on button "Toggle Right Sidebar" at bounding box center [804, 21] width 19 height 19
